Goal: Task Accomplishment & Management: Manage account settings

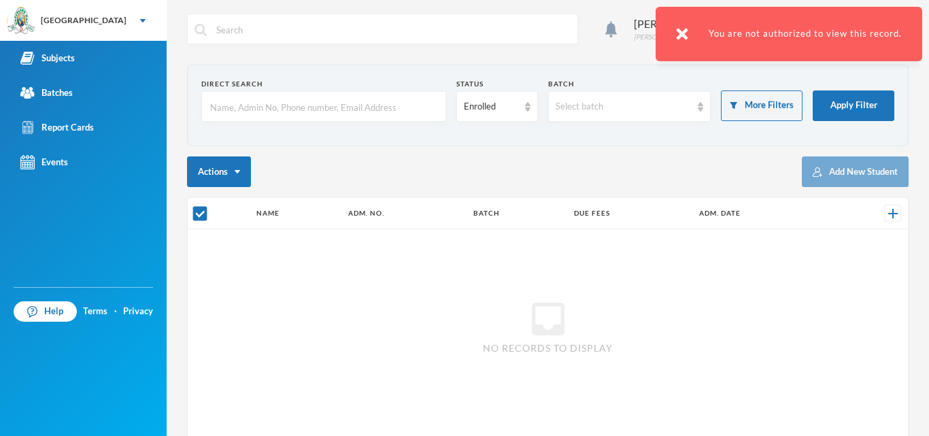
click at [440, 283] on div "inbox No records to display" at bounding box center [548, 326] width 720 height 194
click at [717, 34] on div "You are not authorized to view this record." at bounding box center [788, 34] width 267 height 54
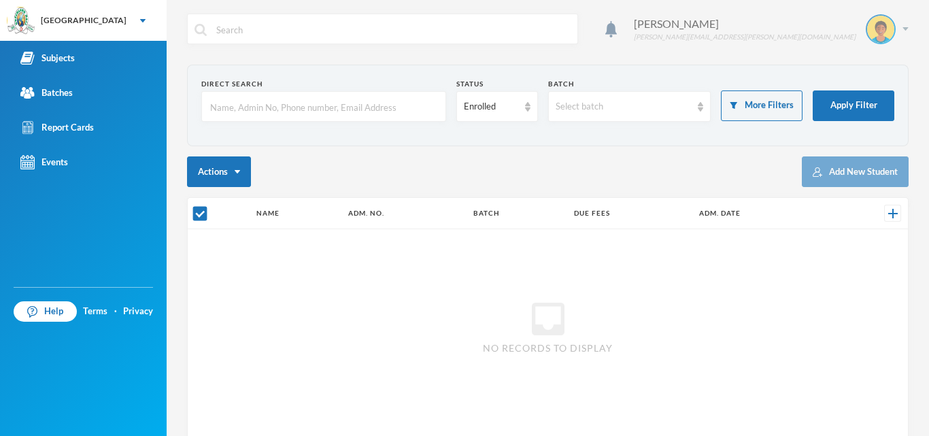
click at [867, 36] on img at bounding box center [880, 29] width 27 height 27
click at [857, 99] on button "Logout" at bounding box center [860, 99] width 61 height 20
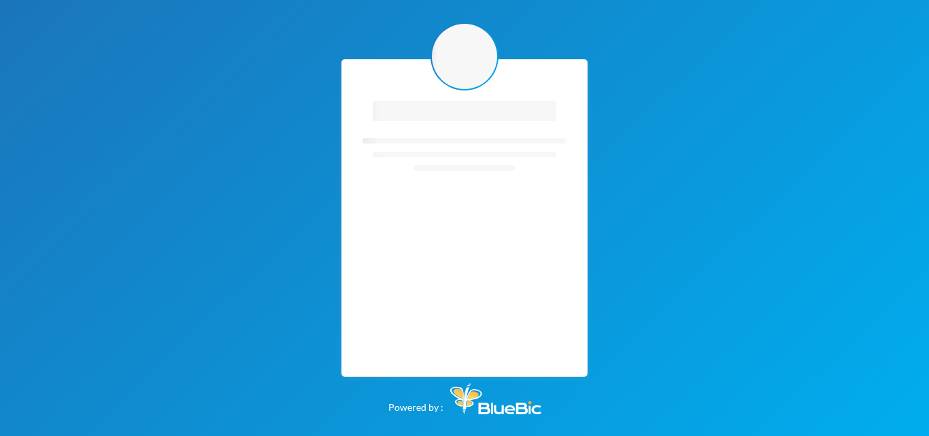
click at [653, 87] on div "Loading interface... Loading interface... Powered by :" at bounding box center [464, 218] width 929 height 436
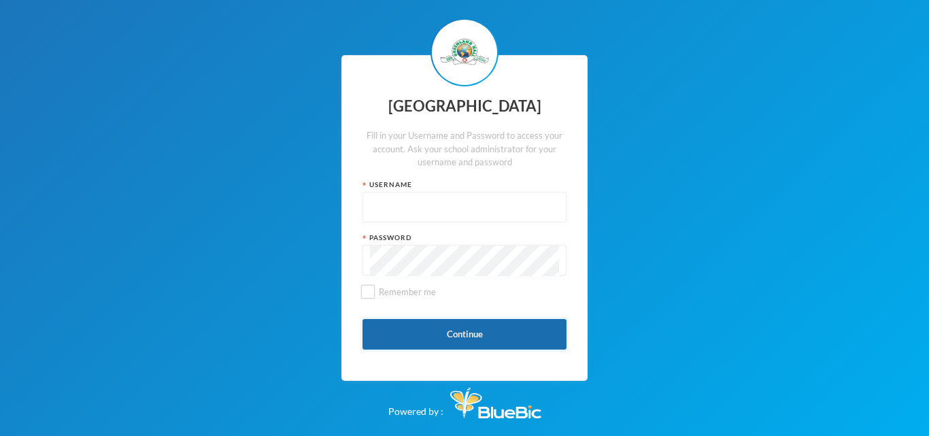
type input "glh23es30"
click at [455, 324] on button "Continue" at bounding box center [464, 334] width 204 height 31
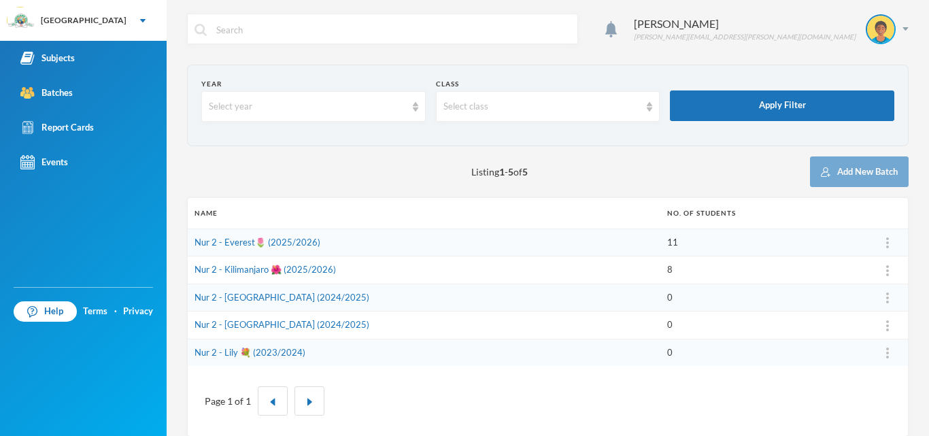
click at [455, 324] on td "Nur 2 - [GEOGRAPHIC_DATA] (2024/2025)" at bounding box center [424, 325] width 472 height 28
click at [408, 307] on td "Nur 2 - [GEOGRAPHIC_DATA] (2024/2025)" at bounding box center [424, 297] width 472 height 28
click at [317, 241] on td "Nur 2 - Everest🌷 (2025/2026)" at bounding box center [424, 242] width 472 height 28
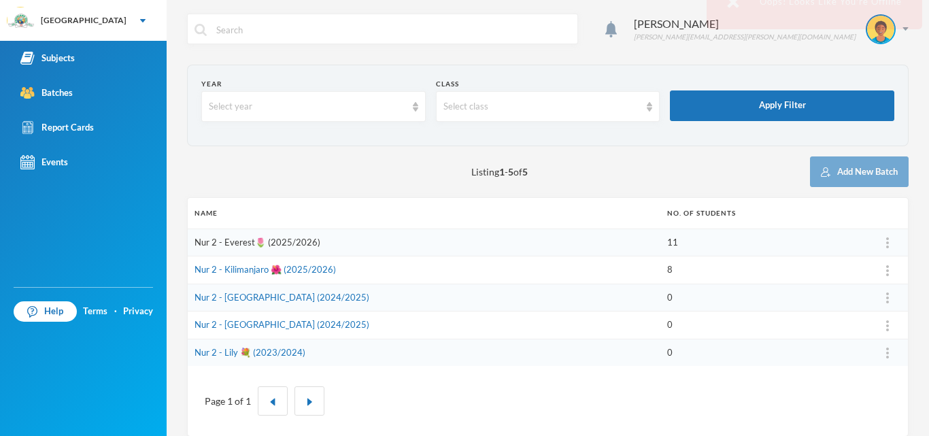
click at [297, 240] on link "Nur 2 - Everest🌷 (2025/2026)" at bounding box center [257, 242] width 126 height 11
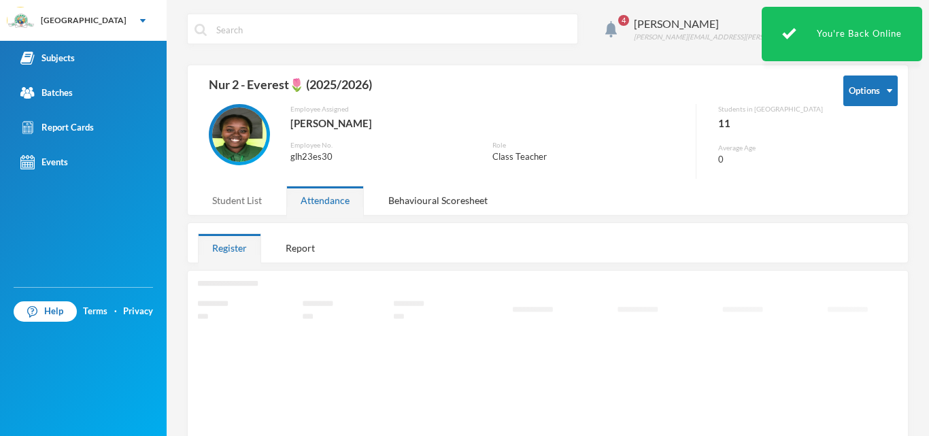
click at [271, 196] on div "4 [PERSON_NAME] [PERSON_NAME][EMAIL_ADDRESS][PERSON_NAME][DOMAIN_NAME] Options …" at bounding box center [548, 218] width 762 height 436
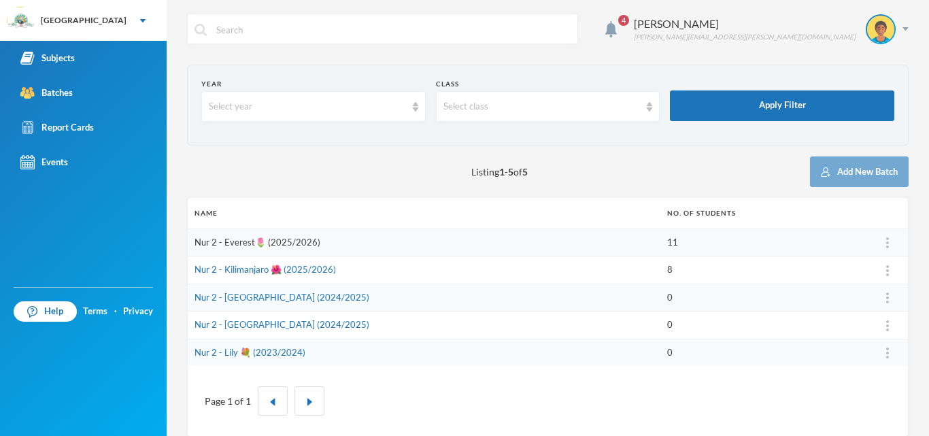
click at [260, 239] on link "Nur 2 - Everest🌷 (2025/2026)" at bounding box center [257, 242] width 126 height 11
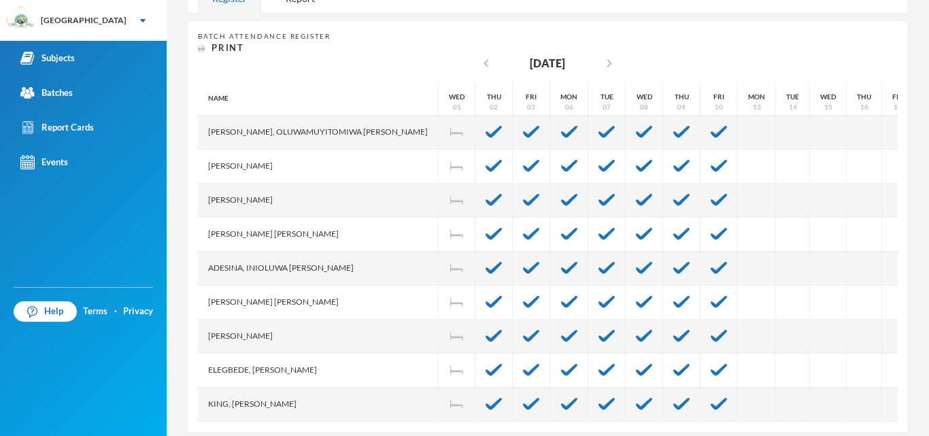
scroll to position [267, 0]
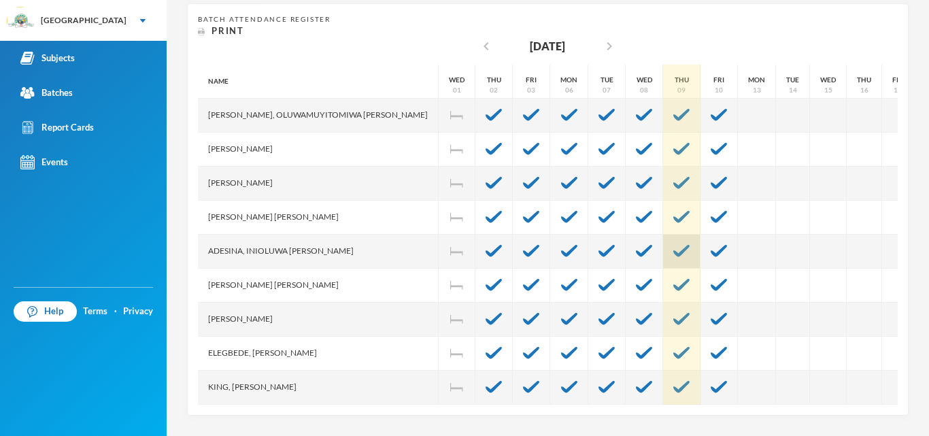
drag, startPoint x: 599, startPoint y: 261, endPoint x: 618, endPoint y: 265, distance: 19.5
click at [663, 265] on div at bounding box center [681, 252] width 37 height 34
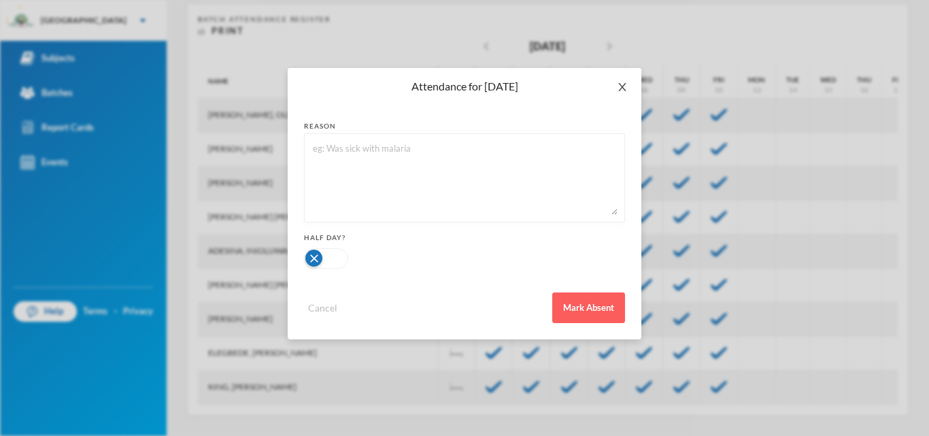
click at [628, 91] on span "Close" at bounding box center [622, 87] width 38 height 38
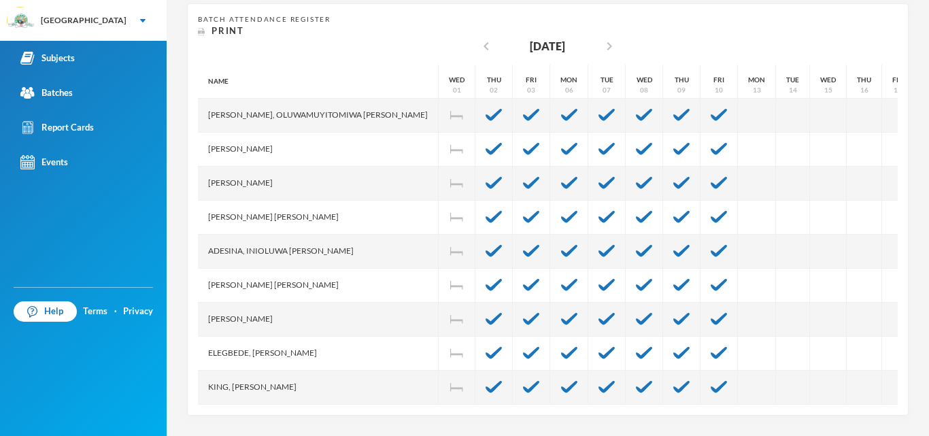
scroll to position [112, 0]
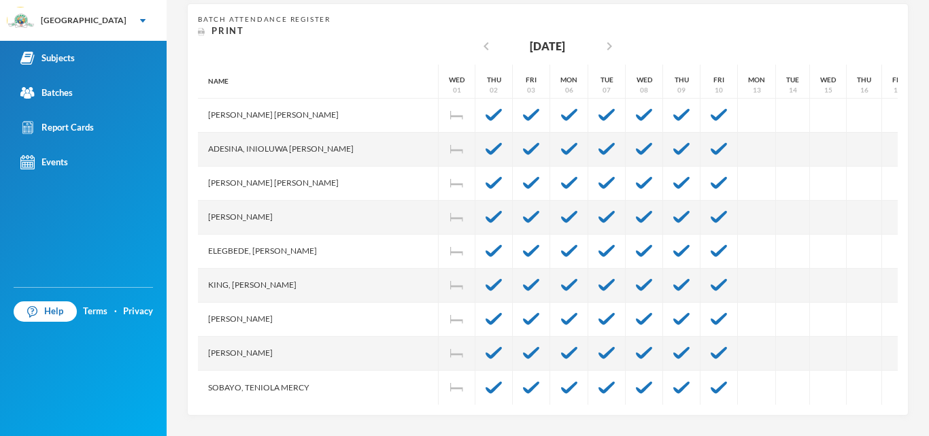
scroll to position [14, 0]
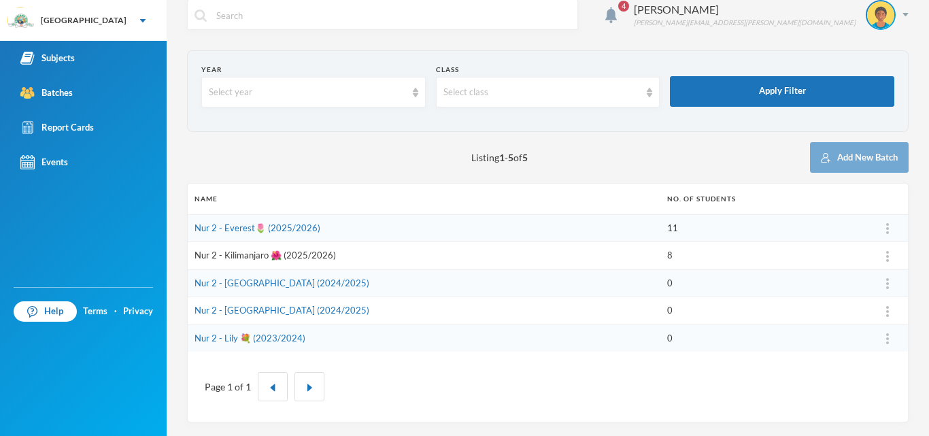
click at [222, 256] on link "Nur 2 - Kilimanjaro 🌺 (2025/2026)" at bounding box center [264, 255] width 141 height 11
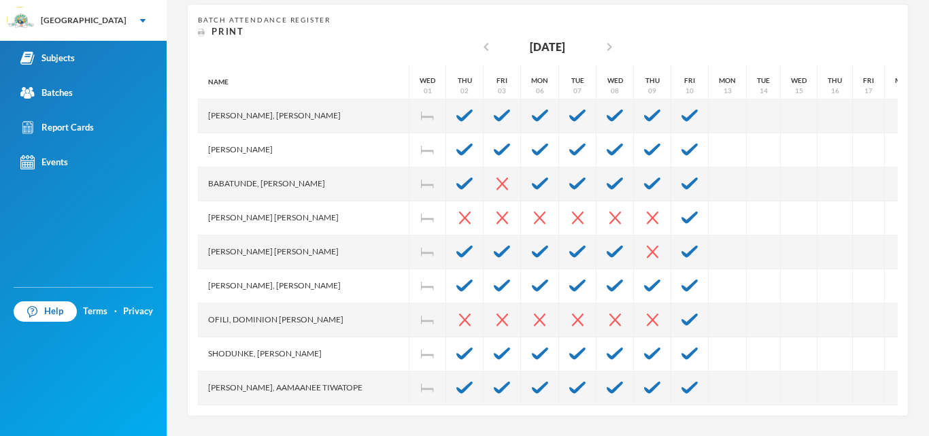
scroll to position [267, 0]
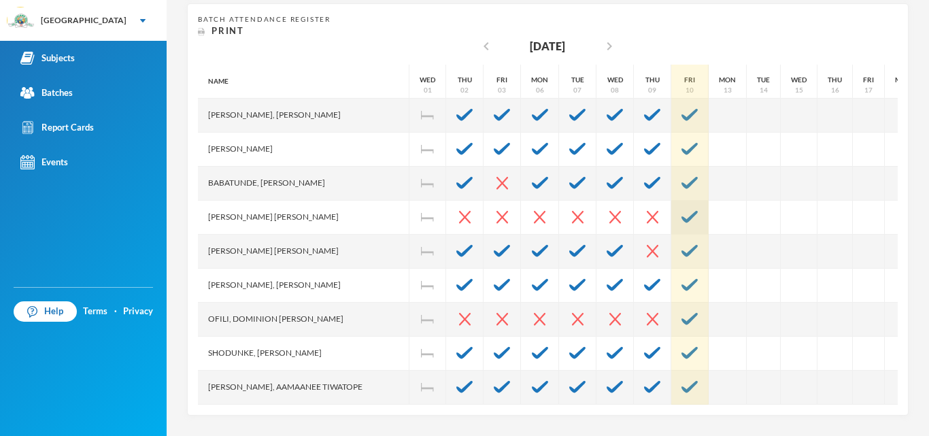
click at [681, 212] on img at bounding box center [689, 217] width 16 height 12
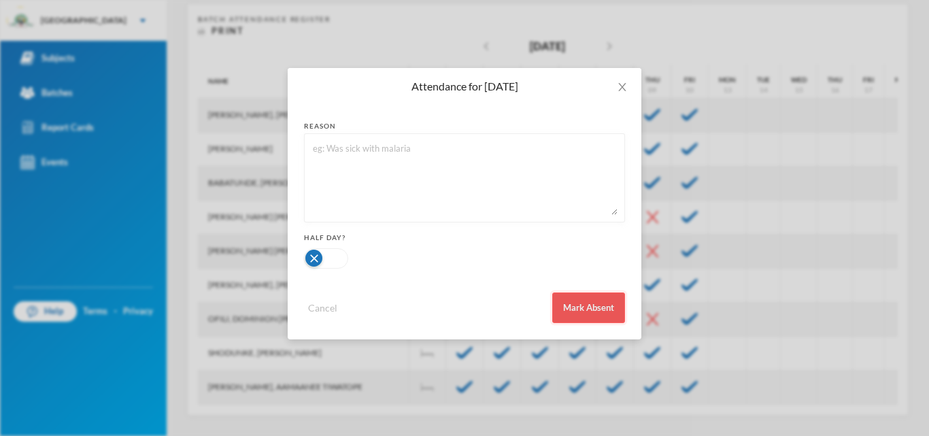
click at [572, 303] on button "Mark Absent" at bounding box center [588, 307] width 73 height 31
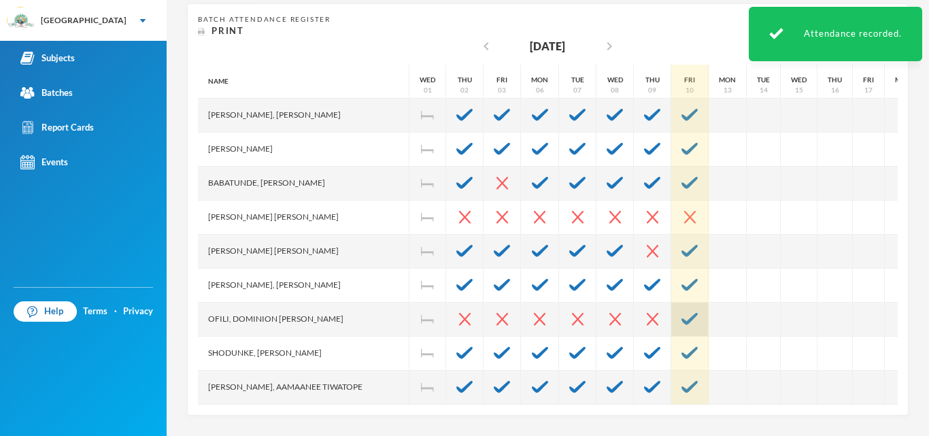
click at [681, 317] on img at bounding box center [689, 319] width 16 height 12
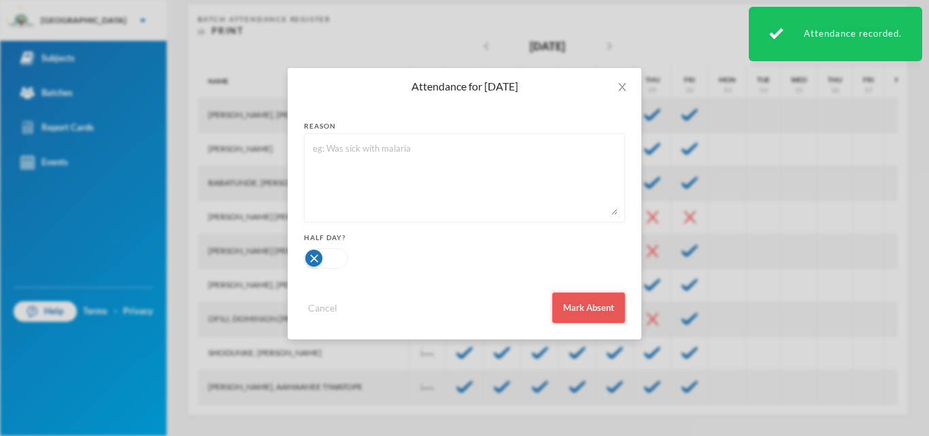
click at [574, 300] on button "Mark Absent" at bounding box center [588, 307] width 73 height 31
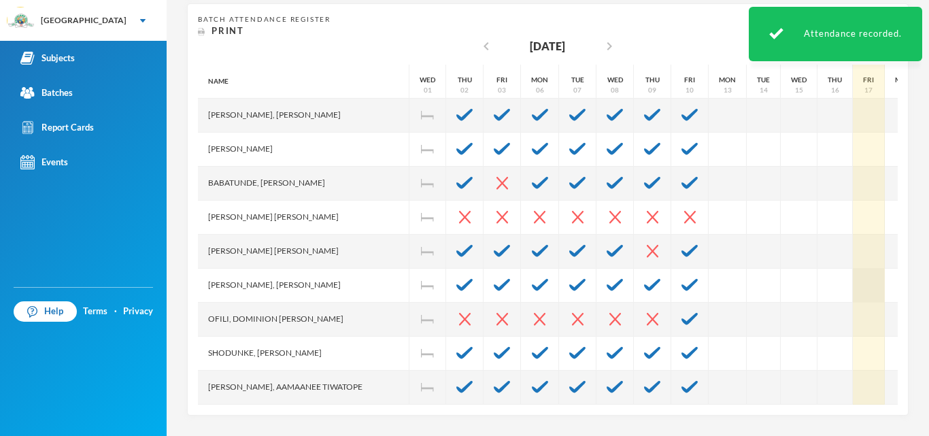
click at [853, 298] on div at bounding box center [869, 286] width 32 height 34
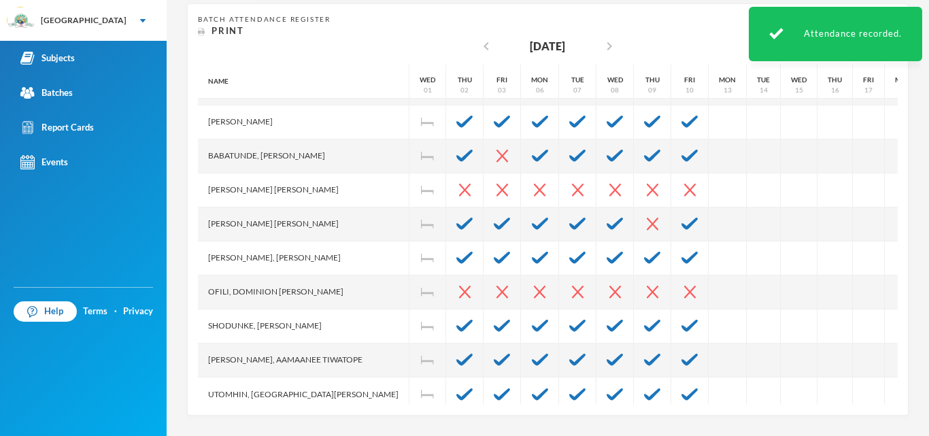
scroll to position [44, 0]
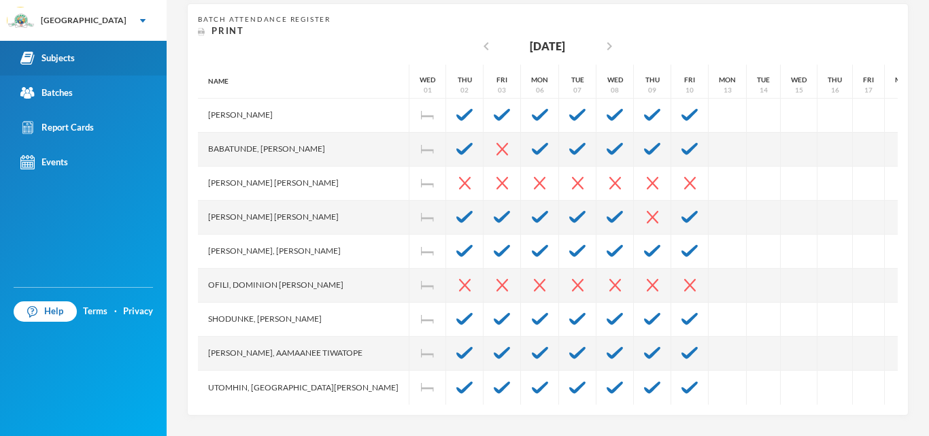
click at [80, 56] on link "Subjects" at bounding box center [83, 58] width 167 height 35
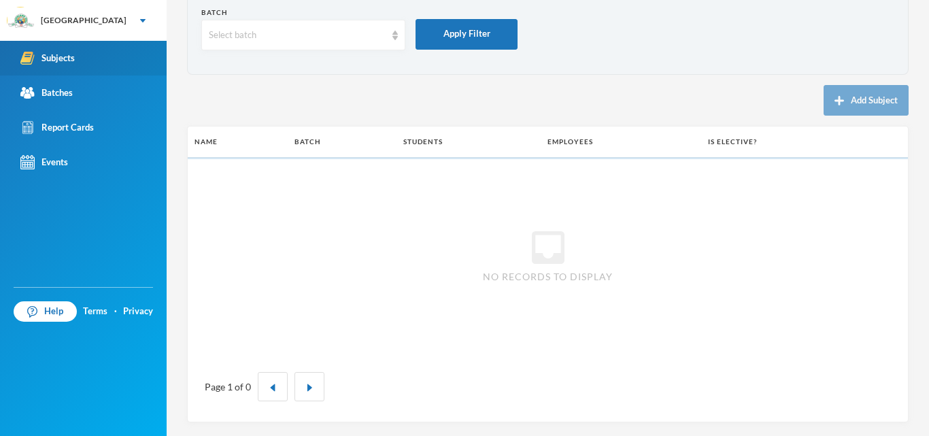
scroll to position [71, 0]
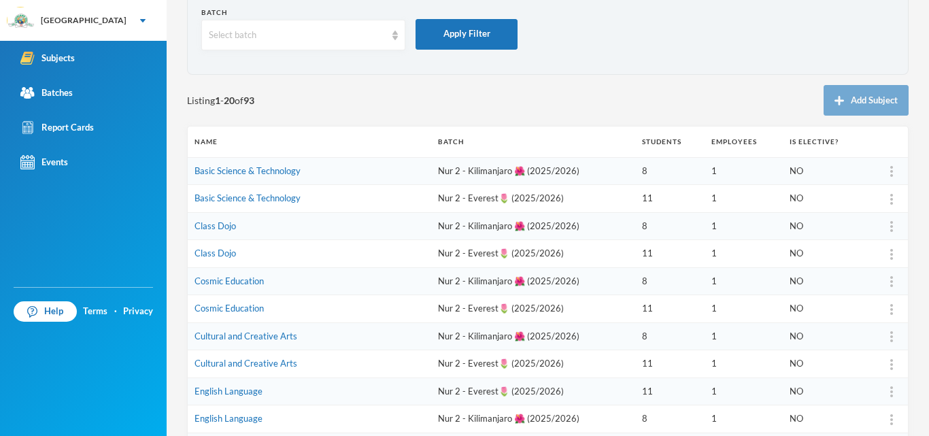
click at [334, 137] on th "Name" at bounding box center [309, 141] width 243 height 31
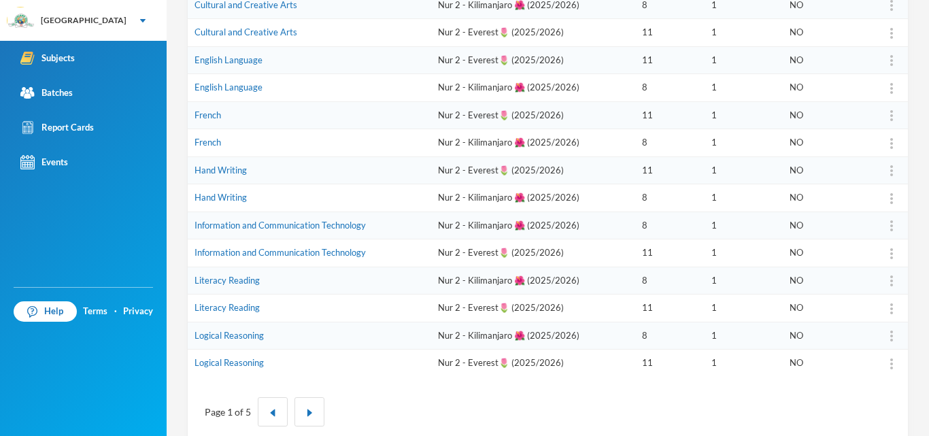
scroll to position [428, 0]
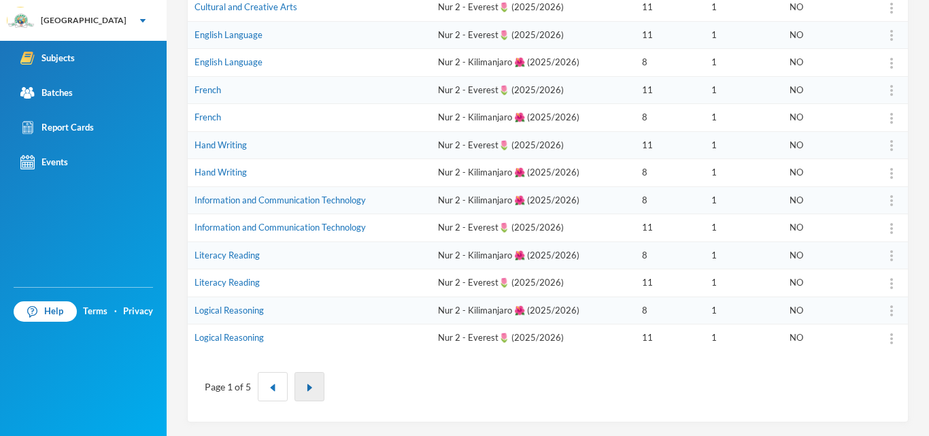
click at [309, 386] on img "button" at bounding box center [309, 387] width 8 height 8
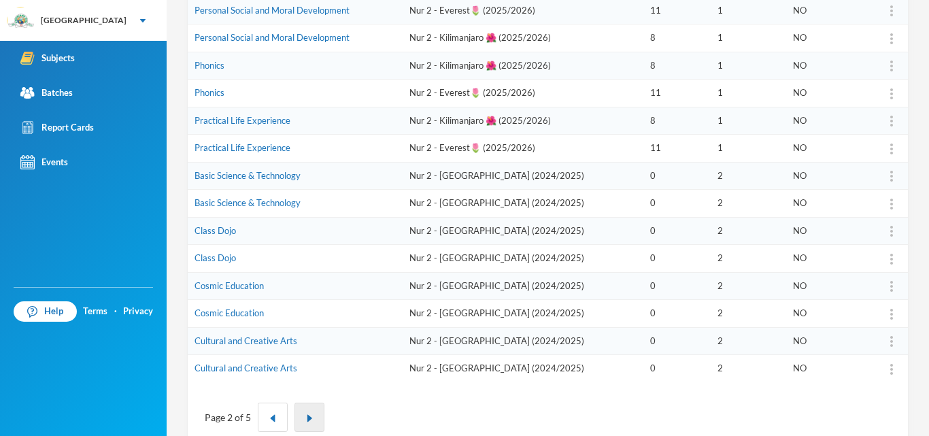
scroll to position [400, 0]
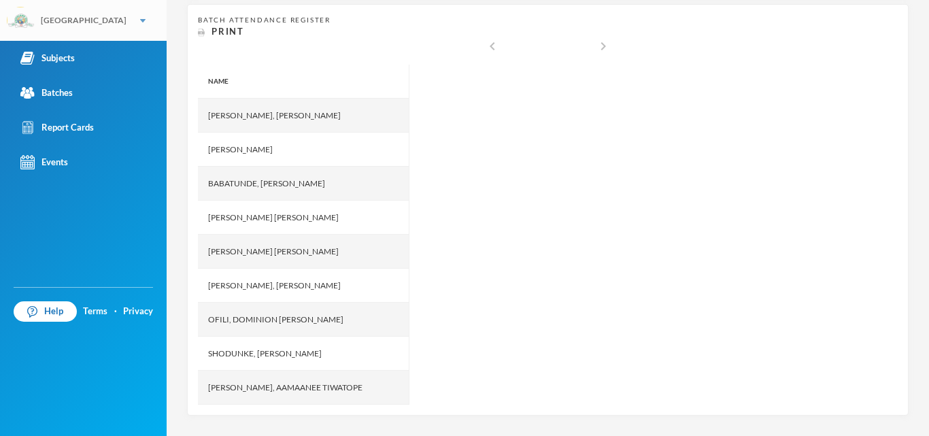
scroll to position [260, 0]
